Goal: Transaction & Acquisition: Purchase product/service

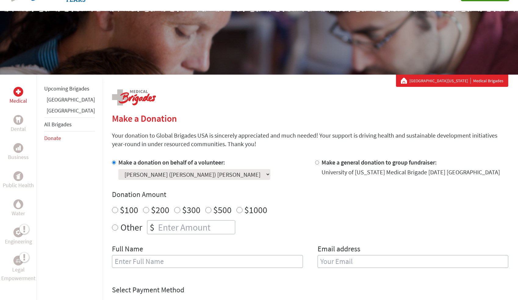
scroll to position [73, 0]
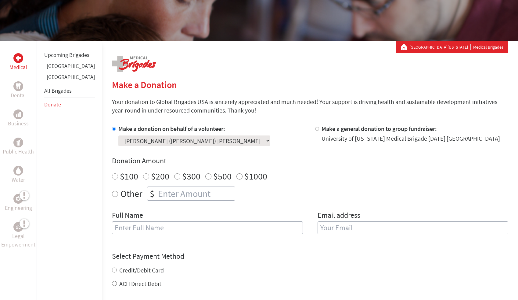
radio input "true"
click at [163, 197] on input "number" at bounding box center [196, 193] width 78 height 13
type input "250"
click at [162, 230] on input "text" at bounding box center [207, 227] width 191 height 13
click at [156, 226] on input "[PERSON_NAME]" at bounding box center [207, 227] width 191 height 13
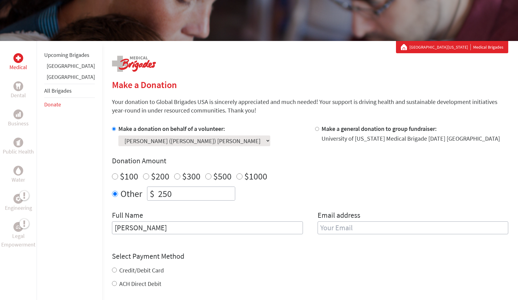
type input "[PERSON_NAME]"
click at [321, 226] on input "email" at bounding box center [413, 227] width 191 height 13
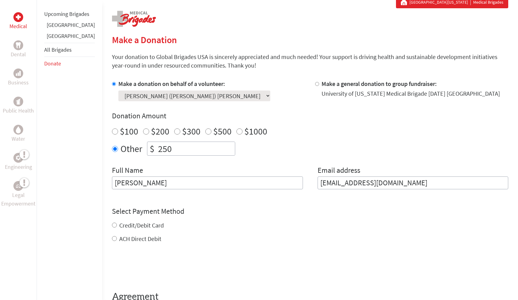
scroll to position [133, 0]
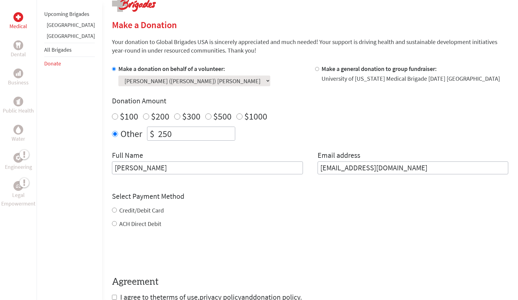
type input "[EMAIL_ADDRESS][DOMAIN_NAME]"
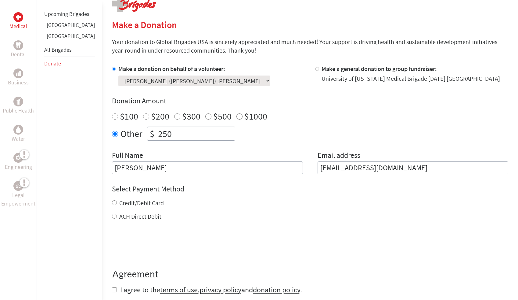
click at [137, 206] on div "Credit/Debit Card" at bounding box center [310, 202] width 397 height 9
click at [141, 202] on label "Credit/Debit Card" at bounding box center [141, 203] width 45 height 8
click at [117, 202] on input "Credit/Debit Card" at bounding box center [114, 202] width 5 height 5
radio input "true"
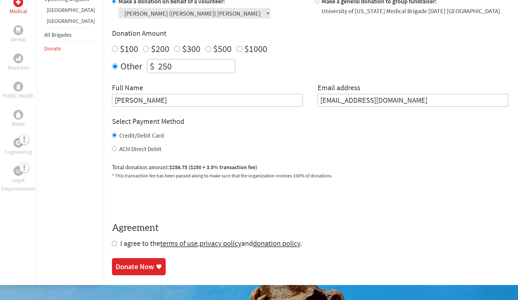
scroll to position [201, 0]
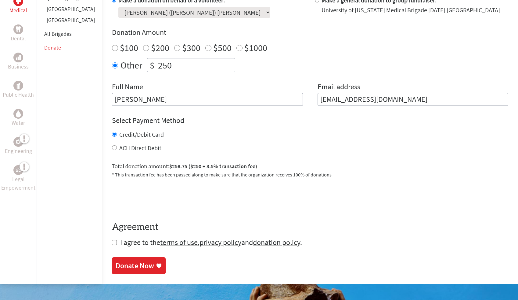
click at [112, 240] on input "checkbox" at bounding box center [114, 242] width 5 height 5
checkbox input "true"
click at [123, 146] on label "ACH Direct Debit" at bounding box center [140, 148] width 42 height 8
click at [117, 146] on input "ACH Direct Debit" at bounding box center [114, 147] width 5 height 5
radio input "true"
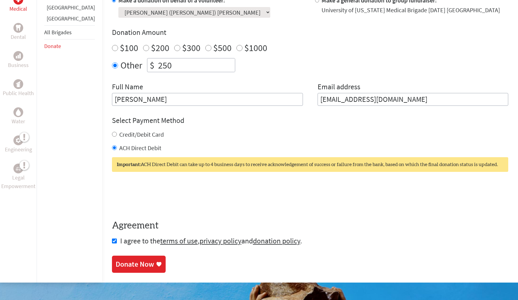
click at [123, 139] on div "Credit/Debit Card ACH Direct Debit" at bounding box center [310, 141] width 397 height 22
click at [124, 136] on label "Credit/Debit Card" at bounding box center [141, 134] width 45 height 8
click at [117, 136] on input "Credit/Debit Card" at bounding box center [114, 134] width 5 height 5
radio input "true"
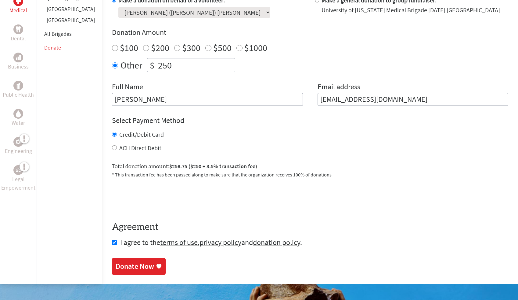
click at [124, 261] on div "Donate Now" at bounding box center [135, 266] width 38 height 10
